Goal: Transaction & Acquisition: Purchase product/service

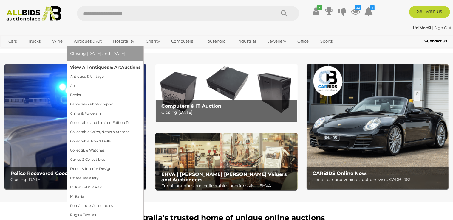
click at [89, 67] on link "View All Antiques & Art Auctions" at bounding box center [105, 67] width 70 height 9
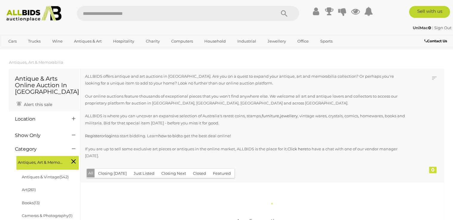
scroll to position [126, 0]
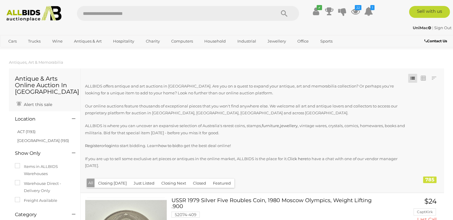
click at [144, 184] on button "Just Listed" at bounding box center [144, 183] width 28 height 9
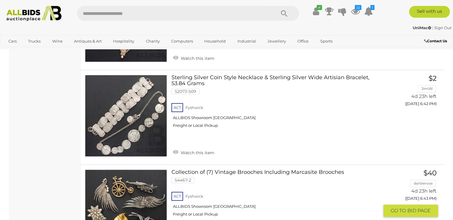
scroll to position [1038, 0]
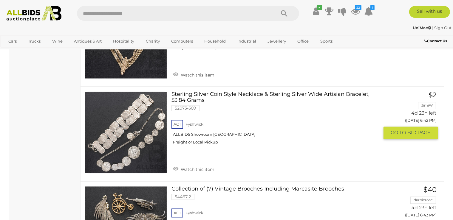
click at [150, 119] on link at bounding box center [126, 133] width 82 height 82
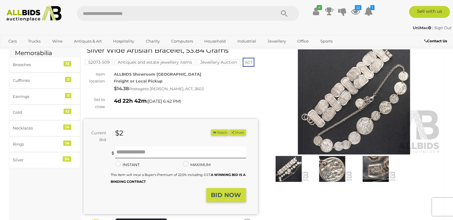
scroll to position [31, 0]
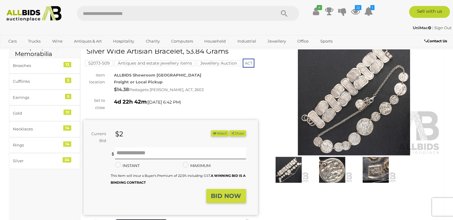
click at [327, 170] on img at bounding box center [332, 170] width 41 height 26
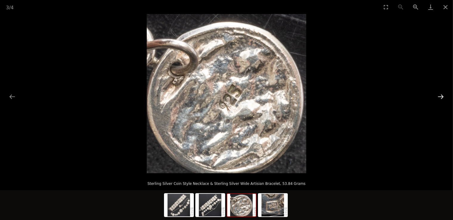
click at [441, 96] on button "Next slide" at bounding box center [440, 97] width 13 height 12
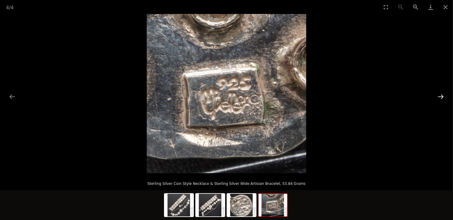
click at [441, 96] on button "Next slide" at bounding box center [440, 97] width 13 height 12
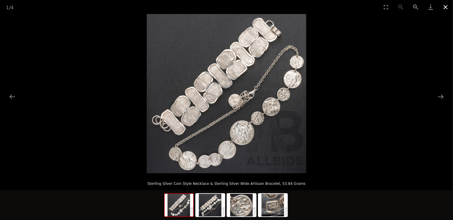
click at [444, 8] on button "Close gallery" at bounding box center [445, 7] width 15 height 14
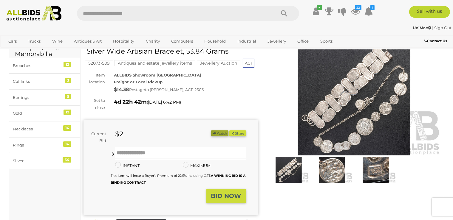
click at [221, 133] on button "Watch" at bounding box center [219, 134] width 17 height 6
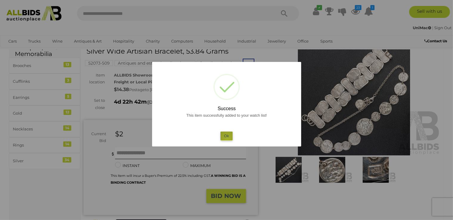
click at [227, 138] on button "Ok" at bounding box center [226, 136] width 12 height 9
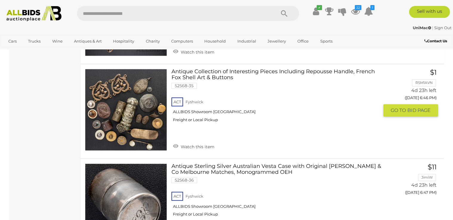
scroll to position [1344, 0]
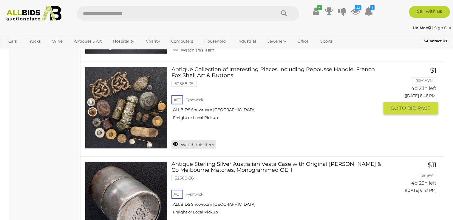
click at [182, 142] on link "Watch this item" at bounding box center [193, 144] width 44 height 9
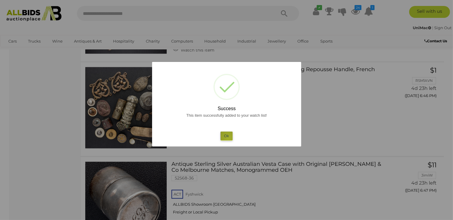
click at [228, 138] on button "Ok" at bounding box center [226, 136] width 12 height 9
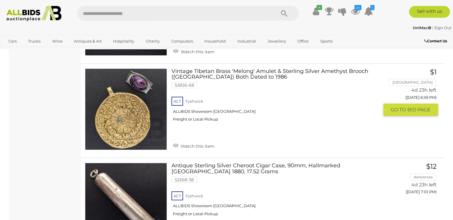
scroll to position [2288, 0]
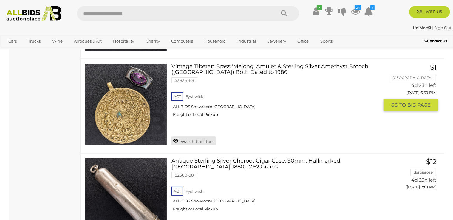
click at [187, 139] on link "Watch this item" at bounding box center [193, 140] width 44 height 9
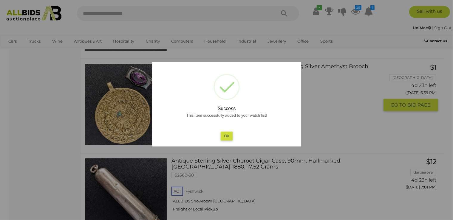
click at [229, 136] on button "Ok" at bounding box center [226, 136] width 12 height 9
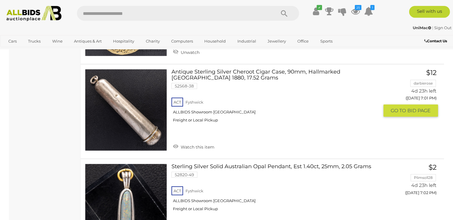
scroll to position [2414, 0]
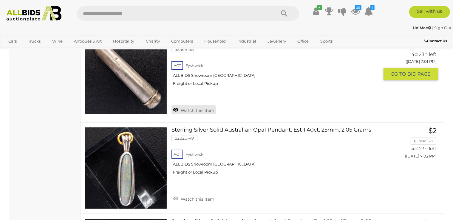
click at [190, 106] on link "Watch this item" at bounding box center [193, 109] width 44 height 9
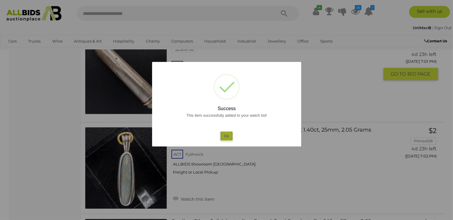
click at [227, 135] on button "Ok" at bounding box center [226, 136] width 12 height 9
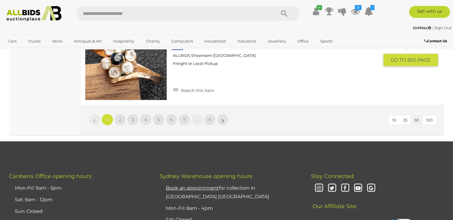
scroll to position [4805, 0]
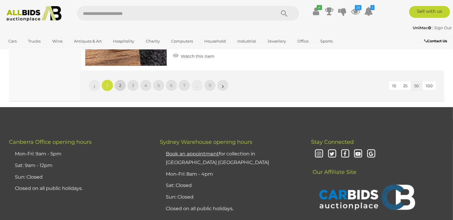
click at [120, 83] on span "2" at bounding box center [120, 85] width 2 height 5
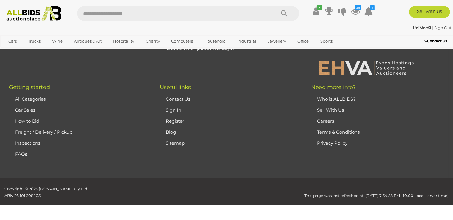
scroll to position [133, 0]
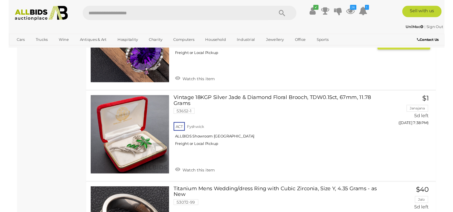
scroll to position [699, 0]
